Goal: Information Seeking & Learning: Find specific fact

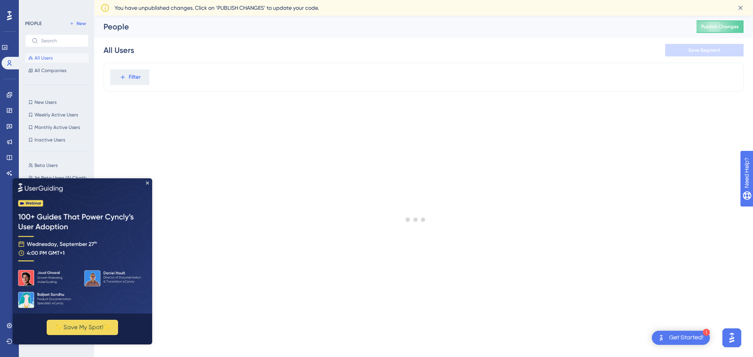
click at [47, 93] on div "PEOPLE New All Users All Companies New Users New Users Weekly Active Users Week…" at bounding box center [57, 181] width 64 height 324
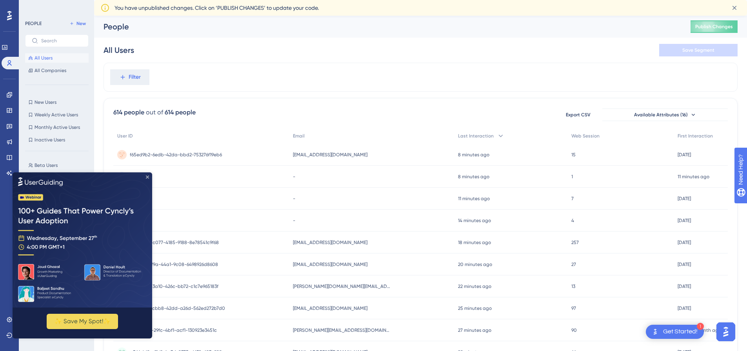
click at [146, 175] on icon "Close Preview" at bounding box center [147, 176] width 3 height 3
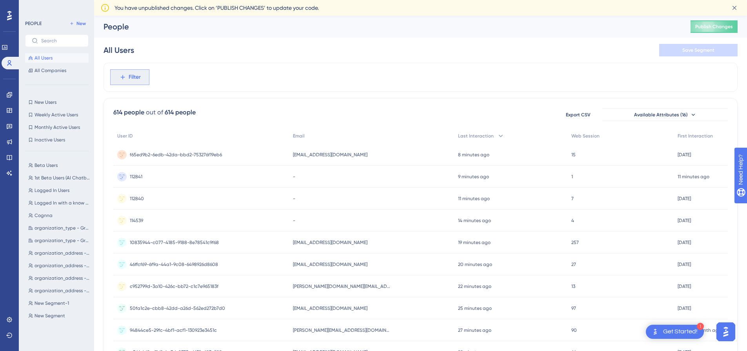
click at [142, 74] on button "Filter" at bounding box center [129, 77] width 39 height 16
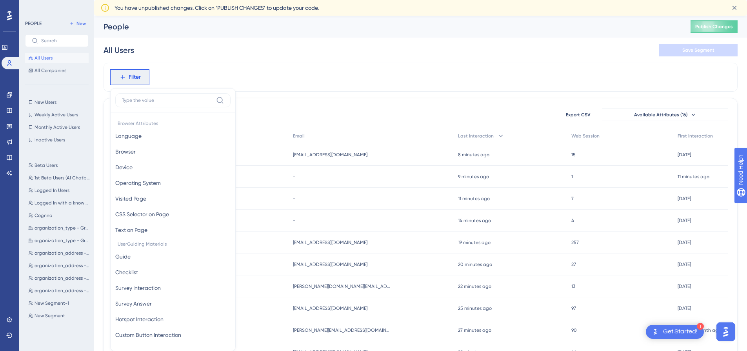
scroll to position [44, 0]
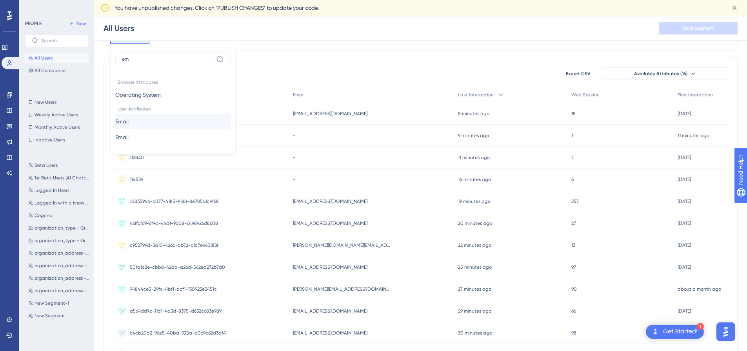
type input "em"
click at [156, 127] on button "Email Email" at bounding box center [172, 122] width 115 height 16
click at [161, 101] on div "contains" at bounding box center [161, 100] width 85 height 9
type input "cognna"
click at [196, 179] on span "Done" at bounding box center [196, 178] width 13 height 9
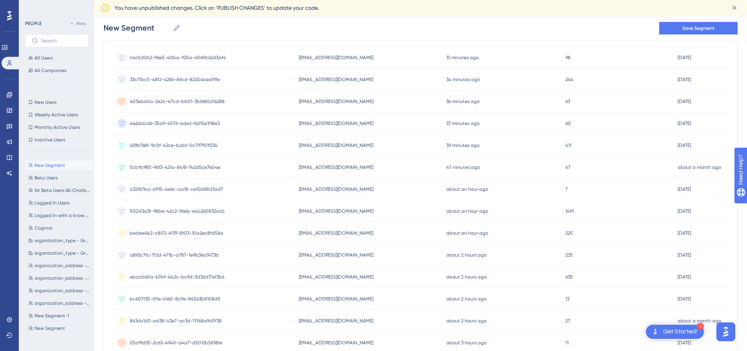
scroll to position [175, 0]
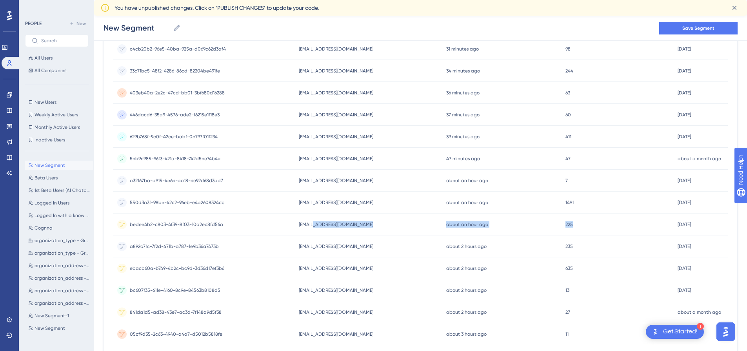
drag, startPoint x: 311, startPoint y: 222, endPoint x: 671, endPoint y: 219, distance: 359.7
click at [0, 0] on div "bedee4b2-c803-4f39-8f03-10a2ec8fd56a bedee4b2-c803-4f39-8f03-10a2ec8fd56a [EMAI…" at bounding box center [0, 0] width 0 height 0
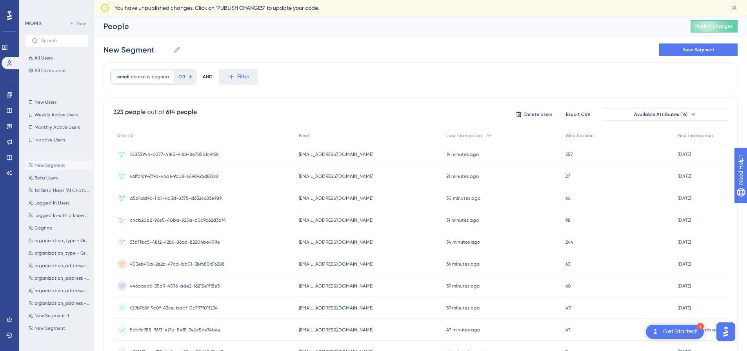
scroll to position [0, 0]
click at [493, 137] on icon at bounding box center [489, 136] width 8 height 8
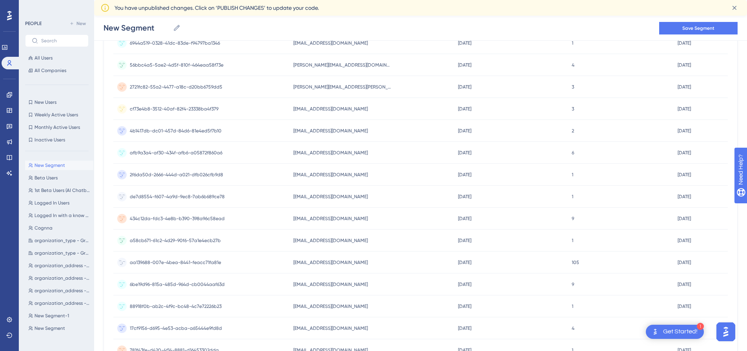
scroll to position [137, 0]
drag, startPoint x: 292, startPoint y: 262, endPoint x: 583, endPoint y: 262, distance: 291.4
click at [0, 0] on div "aa139688-007e-4bea-8441-feacc71fa81e aa139688-007e-4bea-8441-feacc71fa81e [EMAI…" at bounding box center [0, 0] width 0 height 0
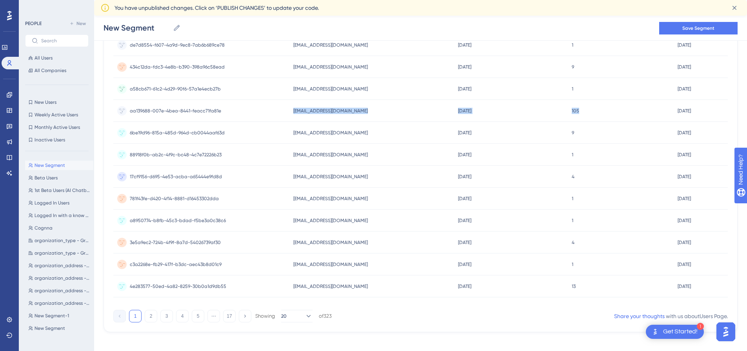
scroll to position [295, 0]
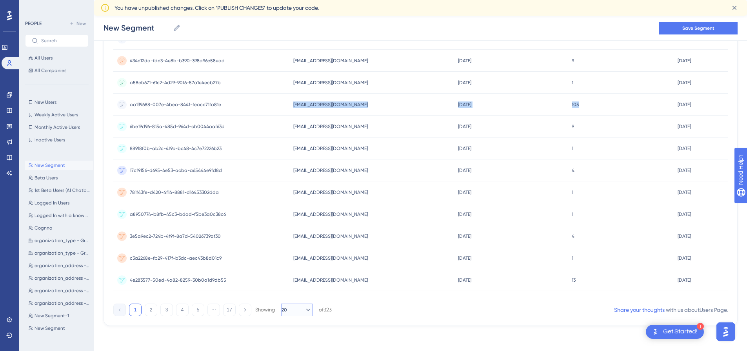
click at [306, 309] on icon at bounding box center [308, 310] width 8 height 8
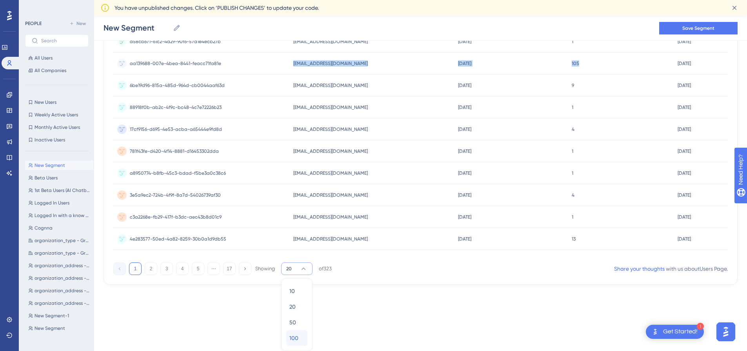
click at [301, 336] on div "100 100" at bounding box center [296, 339] width 15 height 16
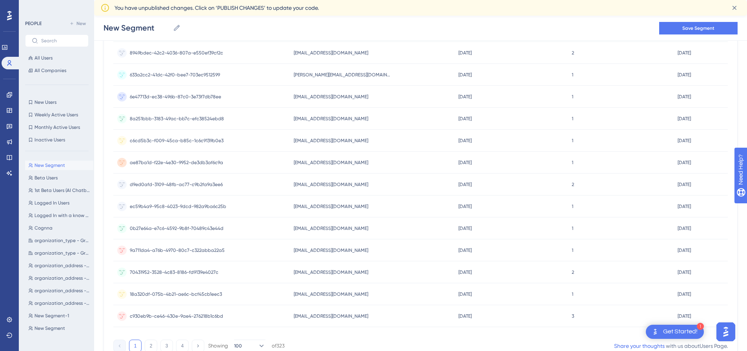
scroll to position [2052, 0]
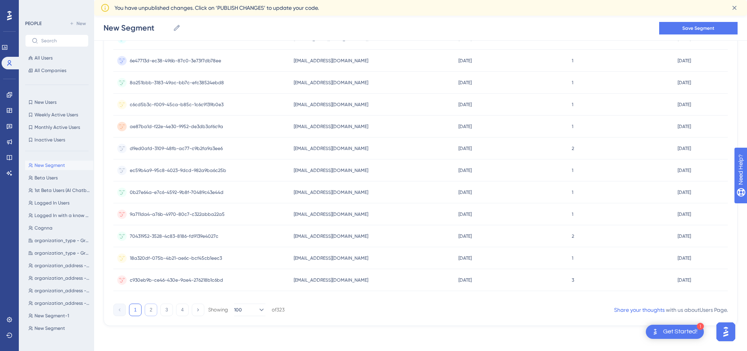
click at [153, 311] on button "2" at bounding box center [151, 310] width 13 height 13
click at [164, 311] on button "3" at bounding box center [166, 310] width 13 height 13
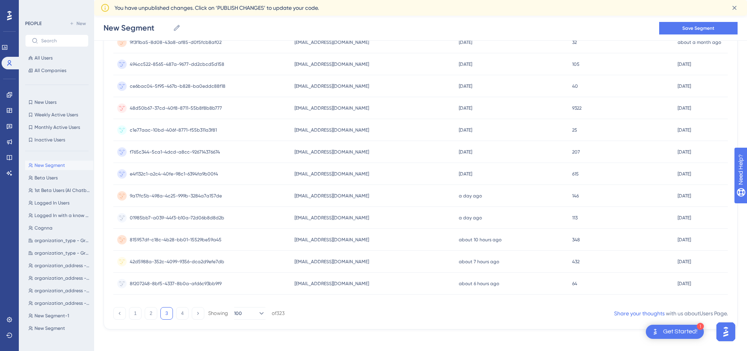
scroll to position [2048, 0]
drag, startPoint x: 289, startPoint y: 235, endPoint x: 383, endPoint y: 227, distance: 94.4
drag, startPoint x: 289, startPoint y: 216, endPoint x: 483, endPoint y: 199, distance: 194.9
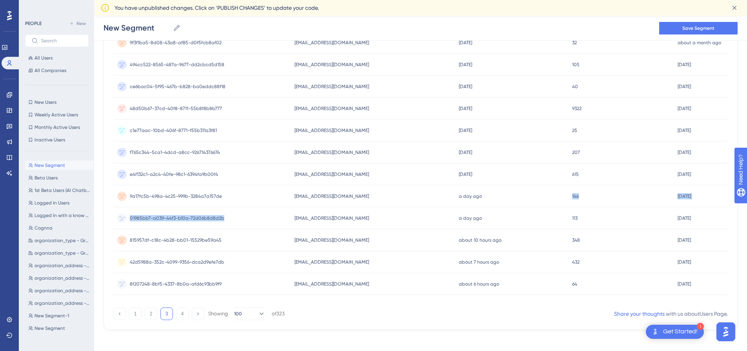
click at [196, 219] on span "01985bb7-a039-44f3-b10a-72d06b8d8d2b" at bounding box center [177, 218] width 95 height 6
click at [314, 219] on span "[EMAIL_ADDRESS][DOMAIN_NAME]" at bounding box center [332, 218] width 75 height 6
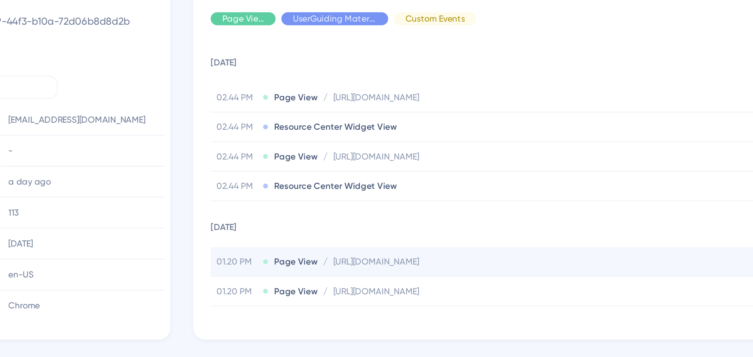
click at [396, 222] on span "[URL][DOMAIN_NAME]" at bounding box center [372, 225] width 47 height 6
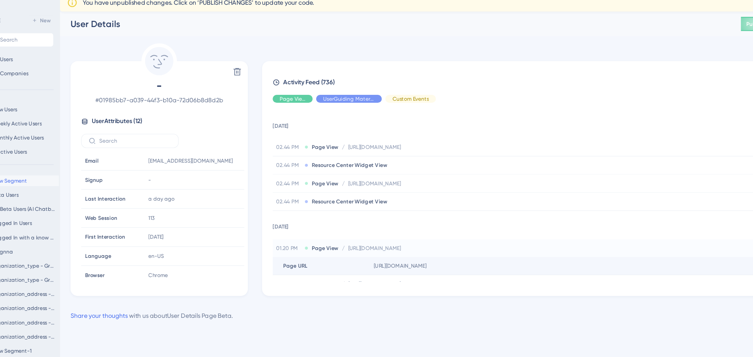
drag, startPoint x: 367, startPoint y: 241, endPoint x: 555, endPoint y: 238, distance: 187.5
click at [555, 238] on div "Page URL Page URL [URL][DOMAIN_NAME] Copy [URL][DOMAIN_NAME]" at bounding box center [509, 241] width 454 height 16
copy div "Page URL [URL][DOMAIN_NAME]"
click at [358, 226] on span "[URL][DOMAIN_NAME]" at bounding box center [372, 225] width 47 height 6
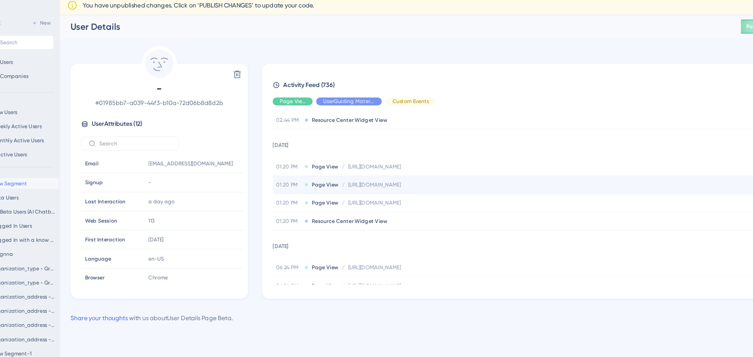
scroll to position [76, 0]
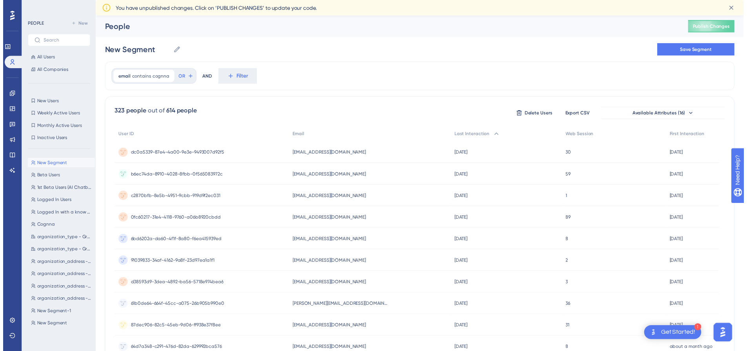
scroll to position [2048, 0]
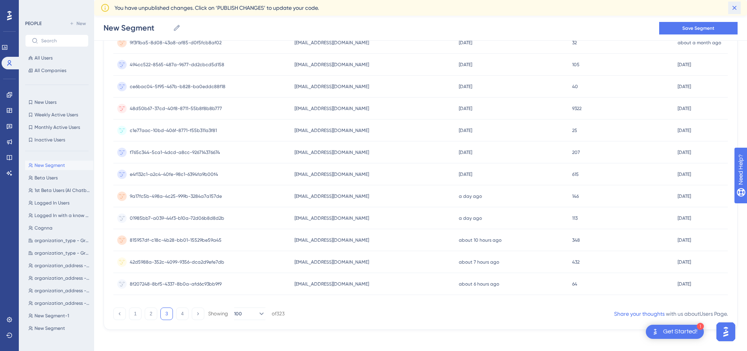
click at [733, 5] on icon at bounding box center [735, 8] width 8 height 8
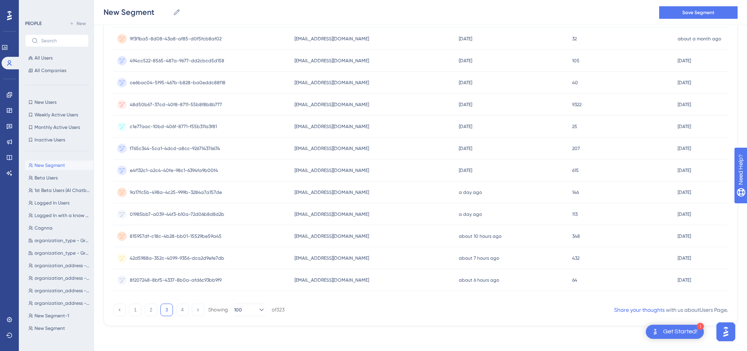
scroll to position [2036, 0]
click at [184, 311] on button "4" at bounding box center [182, 310] width 13 height 13
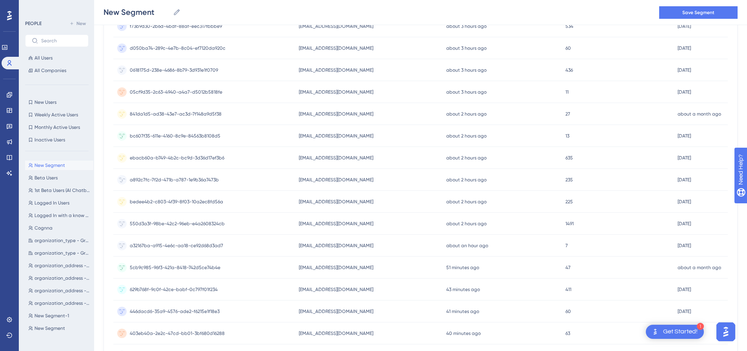
scroll to position [182, 0]
click at [289, 158] on div "ebacb60a-b749-4b2c-bc9d-3d36d17ef3b6 ebacb60a-b749-4b2c-bc9d-3d36d17ef3b6" at bounding box center [204, 158] width 182 height 22
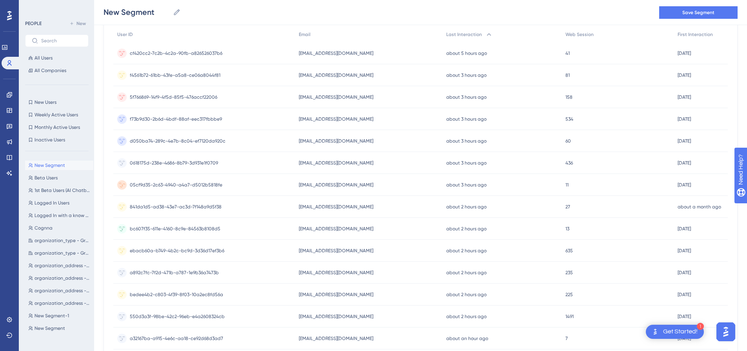
scroll to position [89, 0]
click at [250, 250] on div "ebacb60a-b749-4b2c-bc9d-3d36d17ef3b6 ebacb60a-b749-4b2c-bc9d-3d36d17ef3b6" at bounding box center [204, 251] width 182 height 22
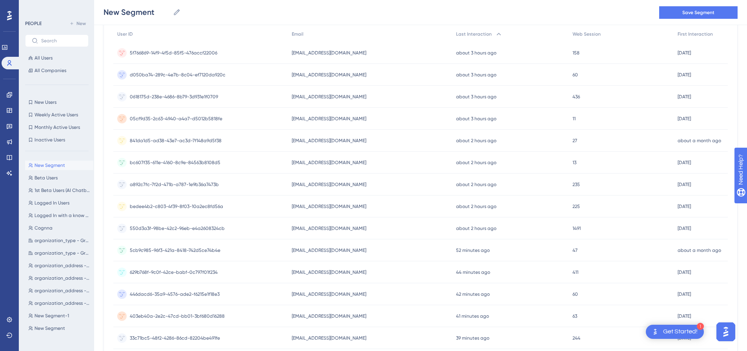
scroll to position [345, 0]
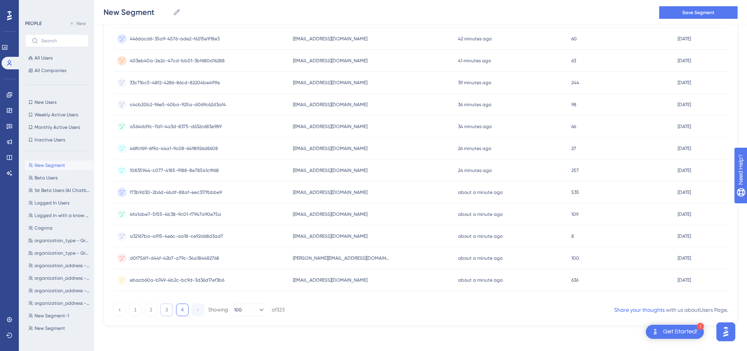
click at [169, 315] on button "3" at bounding box center [166, 310] width 13 height 13
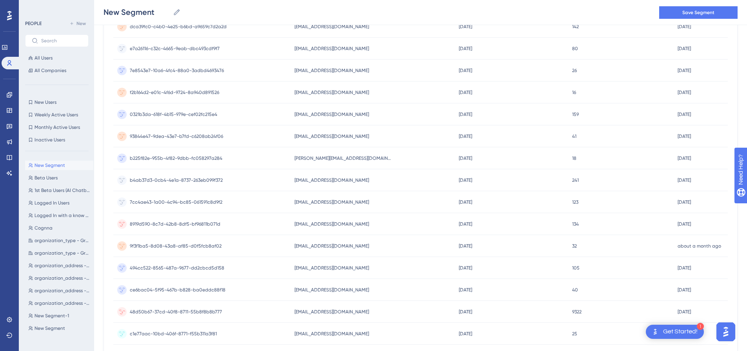
scroll to position [2036, 0]
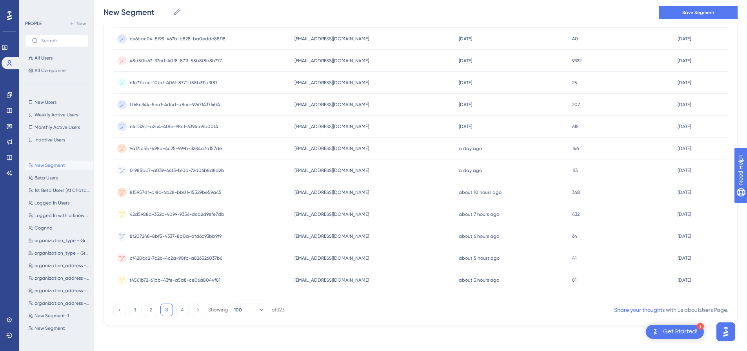
click at [269, 173] on div "01985bb7-a039-44f3-b10a-72d06b8d8d2b 01985bb7-a039-44f3-b10a-72d06b8d8d2b" at bounding box center [201, 171] width 177 height 22
